Goal: Transaction & Acquisition: Purchase product/service

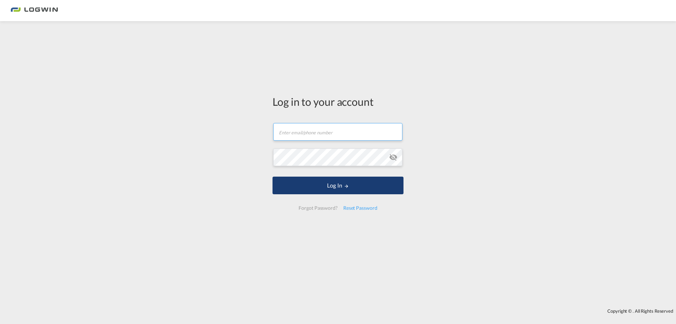
type input "[EMAIL_ADDRESS][DOMAIN_NAME]"
click at [312, 188] on button "Log In" at bounding box center [338, 186] width 131 height 18
